Goal: Navigation & Orientation: Find specific page/section

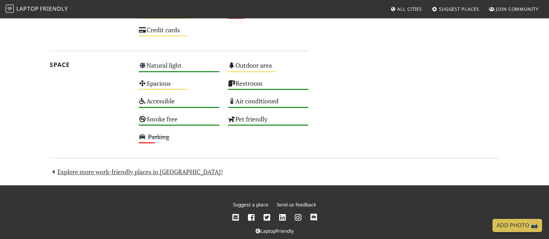
scroll to position [478, 0]
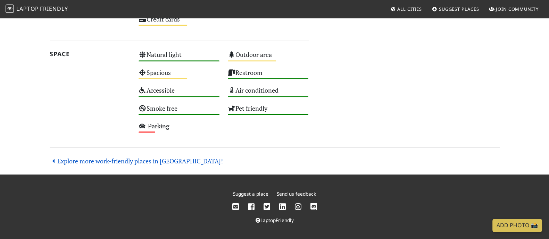
click at [108, 163] on link "Explore more work-friendly places in Bristol!" at bounding box center [137, 161] width 174 height 8
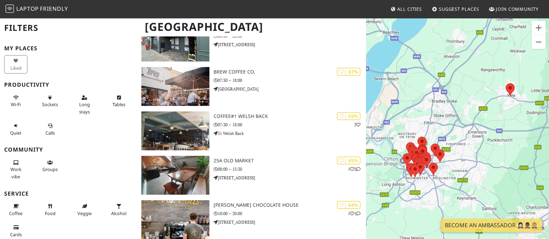
scroll to position [87, 0]
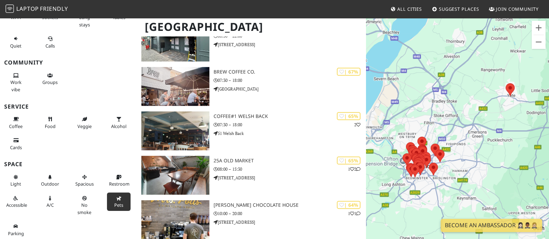
click at [115, 204] on span "Pets" at bounding box center [118, 205] width 9 height 6
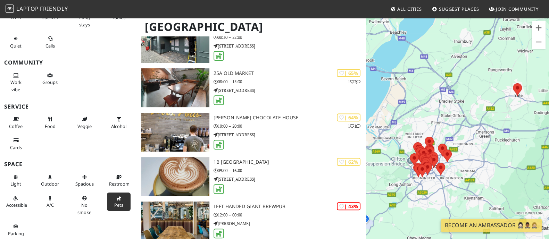
scroll to position [303, 0]
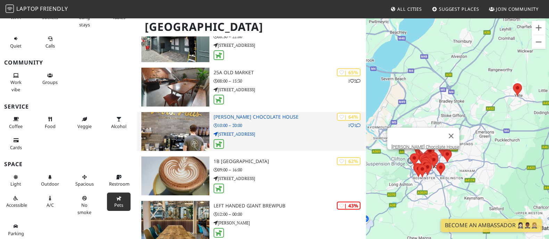
click at [358, 124] on icon at bounding box center [359, 126] width 4 height 4
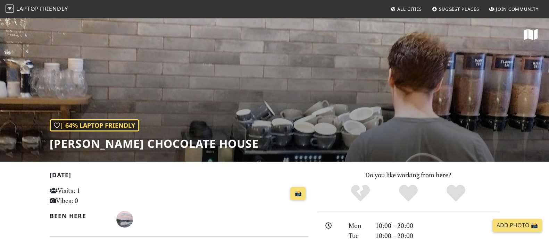
scroll to position [149, 0]
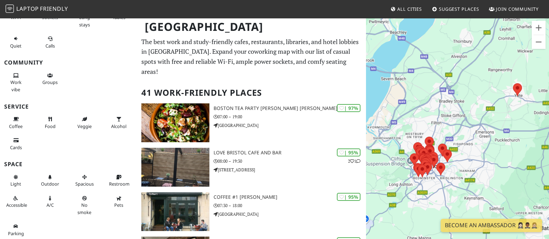
click at [338, 14] on nav "Laptop Friendly All Cities Suggest Places Join Community" at bounding box center [274, 9] width 549 height 18
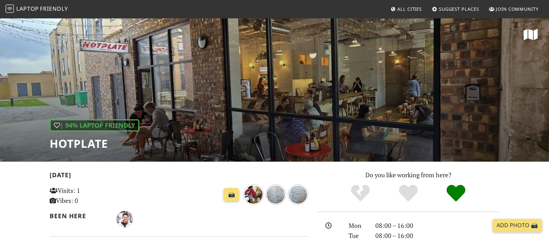
click at [431, 43] on div "| 94% Laptop Friendly Hotplate" at bounding box center [274, 89] width 549 height 145
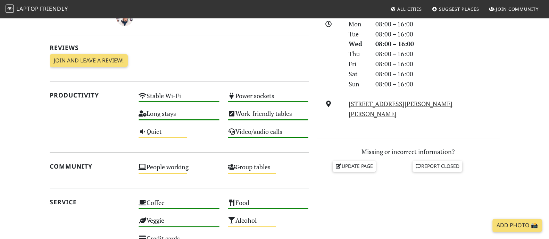
scroll to position [202, 0]
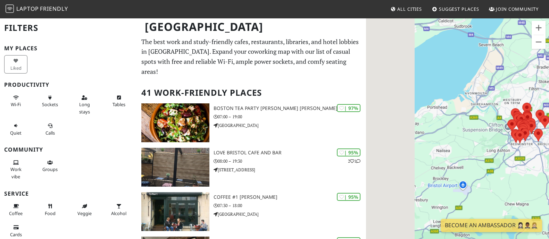
drag, startPoint x: 397, startPoint y: 120, endPoint x: 527, endPoint y: 79, distance: 136.2
click at [527, 79] on div at bounding box center [457, 136] width 183 height 239
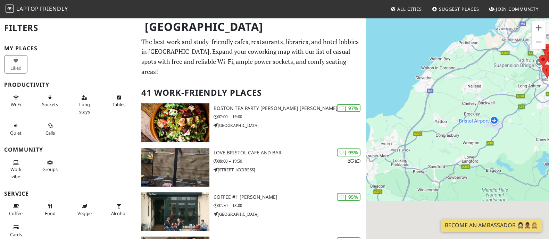
drag, startPoint x: 449, startPoint y: 126, endPoint x: 495, endPoint y: 18, distance: 116.8
click at [495, 18] on div at bounding box center [457, 136] width 183 height 239
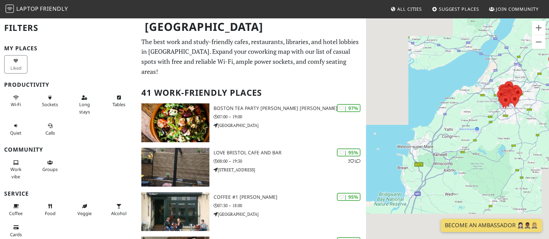
drag, startPoint x: 532, startPoint y: 171, endPoint x: 386, endPoint y: 101, distance: 161.8
click at [386, 101] on div at bounding box center [457, 136] width 183 height 239
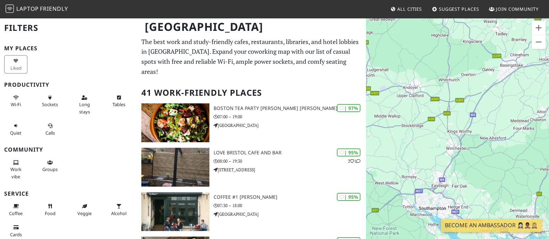
drag, startPoint x: 468, startPoint y: 173, endPoint x: 490, endPoint y: 199, distance: 34.1
click at [490, 199] on div at bounding box center [457, 136] width 183 height 239
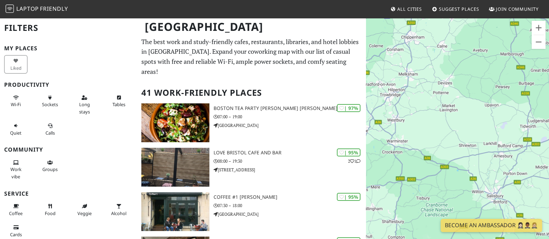
drag, startPoint x: 394, startPoint y: 120, endPoint x: 556, endPoint y: 165, distance: 167.9
click at [549, 165] on html "Laptop Friendly All Cities Suggest Places Join Community Bristol Filters My Pla…" at bounding box center [274, 119] width 549 height 239
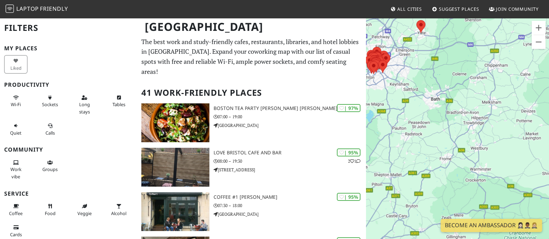
drag, startPoint x: 468, startPoint y: 115, endPoint x: 556, endPoint y: 147, distance: 93.3
click at [549, 147] on html "Laptop Friendly All Cities Suggest Places Join Community Bristol Filters My Pla…" at bounding box center [274, 119] width 549 height 239
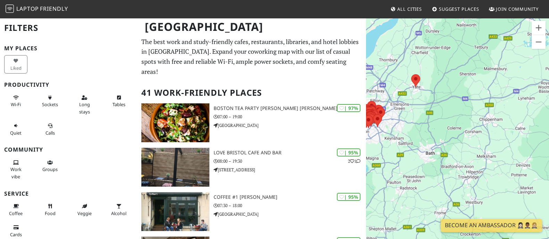
drag, startPoint x: 471, startPoint y: 106, endPoint x: 465, endPoint y: 163, distance: 56.9
click at [465, 163] on div at bounding box center [457, 136] width 183 height 239
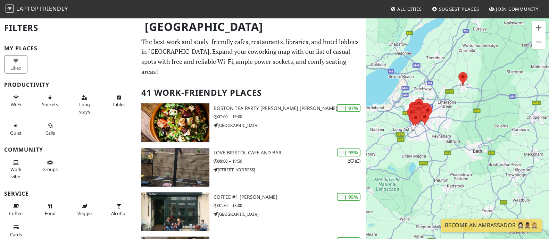
click at [477, 152] on div at bounding box center [457, 136] width 183 height 239
click at [403, 9] on span "All Cities" at bounding box center [410, 9] width 25 height 6
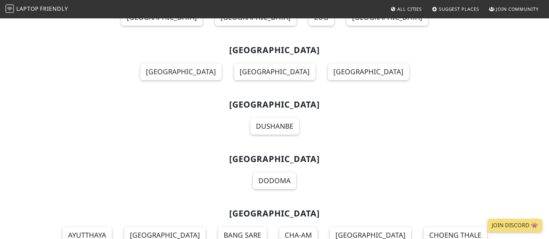
scroll to position [7444, 0]
